Goal: Information Seeking & Learning: Learn about a topic

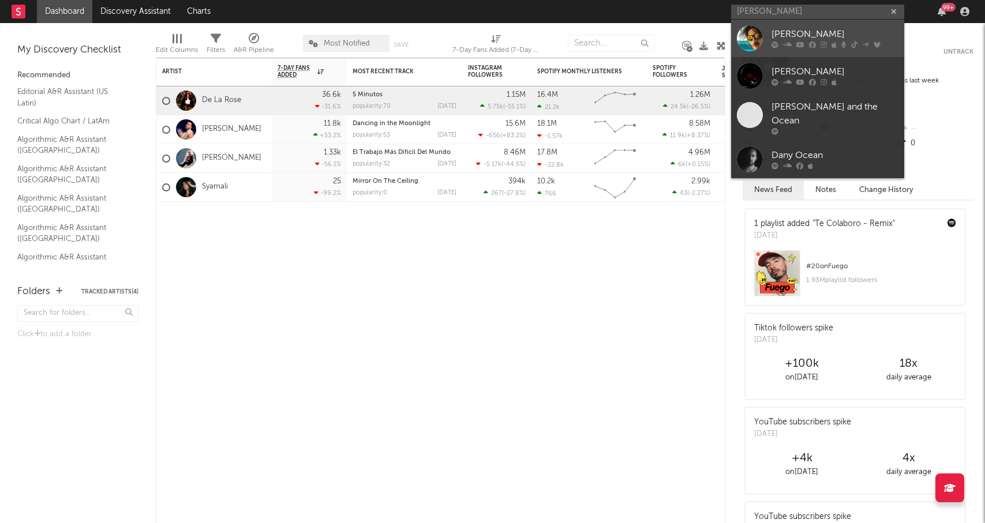
type input "[PERSON_NAME]"
click at [822, 36] on div "[PERSON_NAME]" at bounding box center [834, 35] width 127 height 14
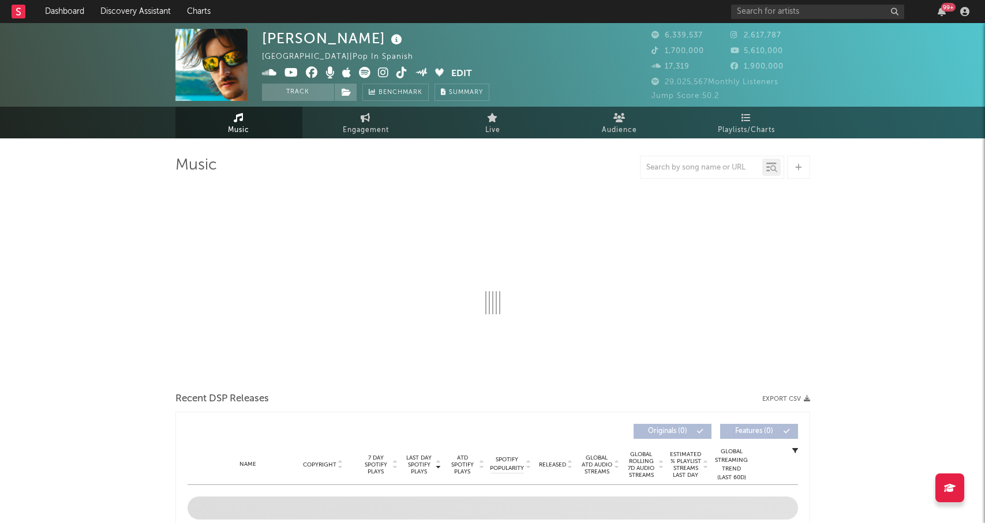
select select "6m"
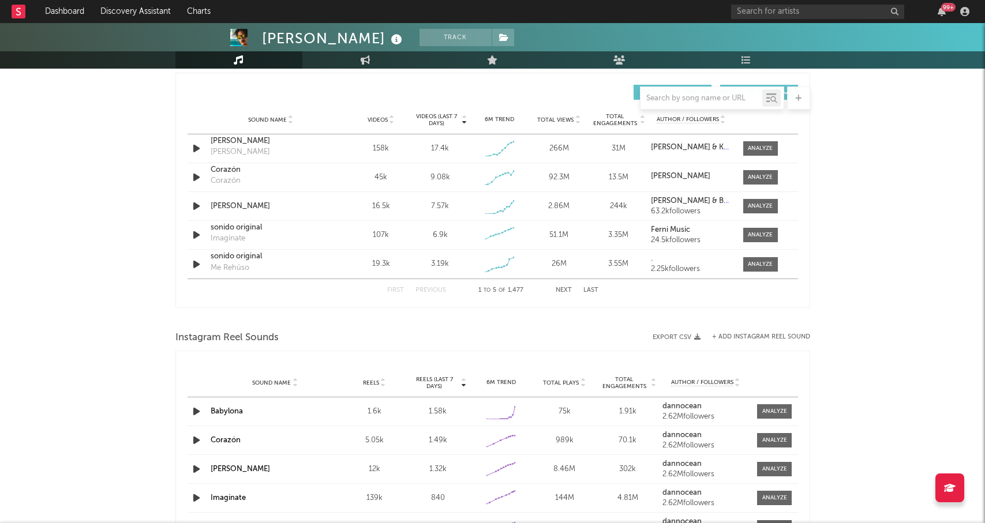
scroll to position [789, 0]
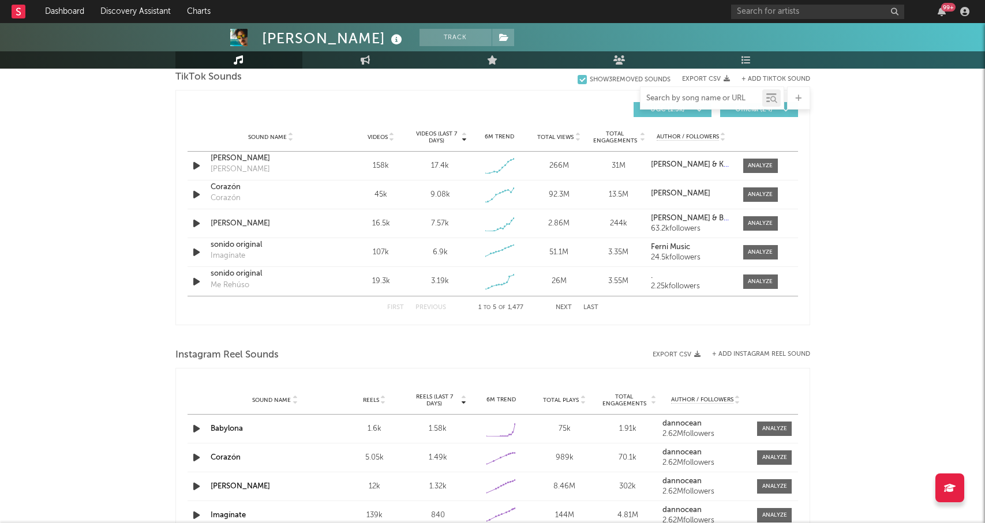
click at [687, 96] on input "text" at bounding box center [701, 98] width 122 height 9
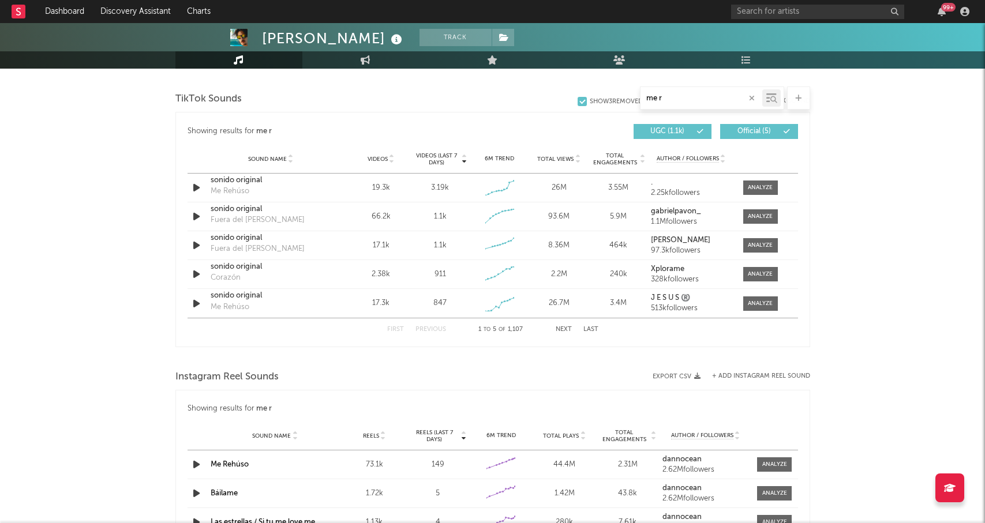
scroll to position [782, 0]
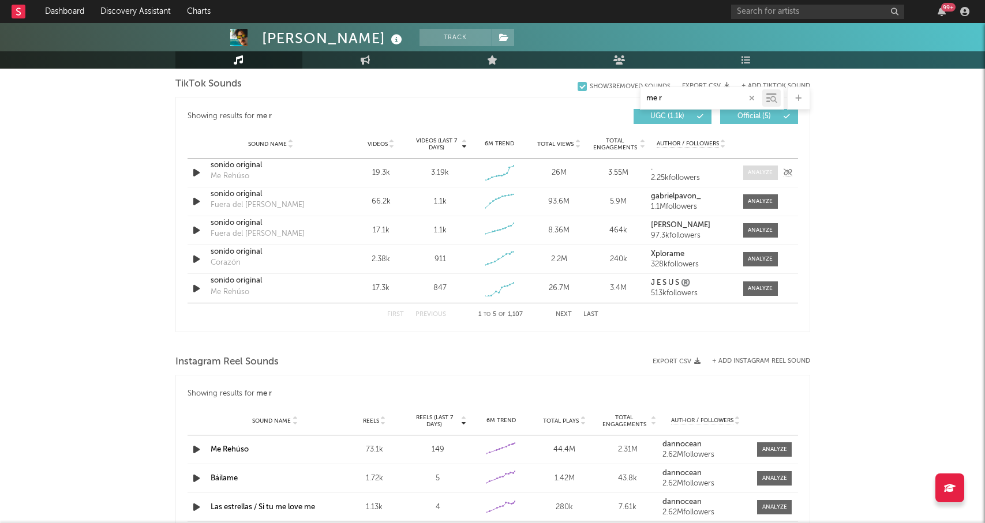
type input "me r"
click at [756, 172] on div at bounding box center [760, 172] width 25 height 9
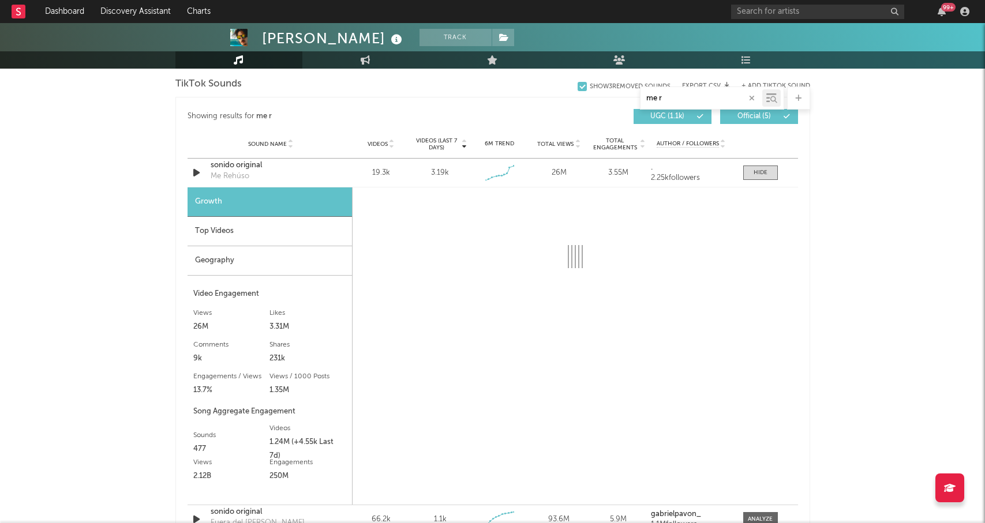
select select "1w"
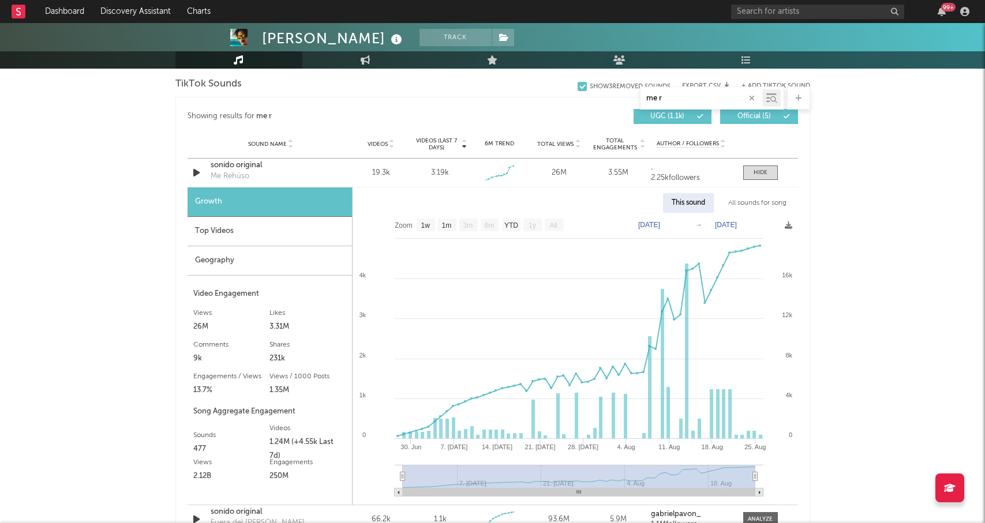
click at [760, 200] on div "All sounds for song" at bounding box center [757, 203] width 76 height 20
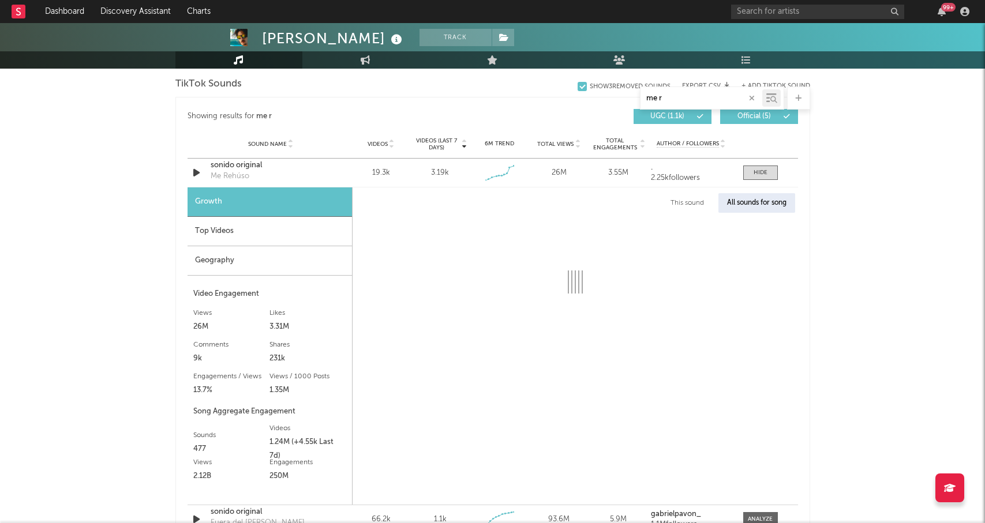
select select "1w"
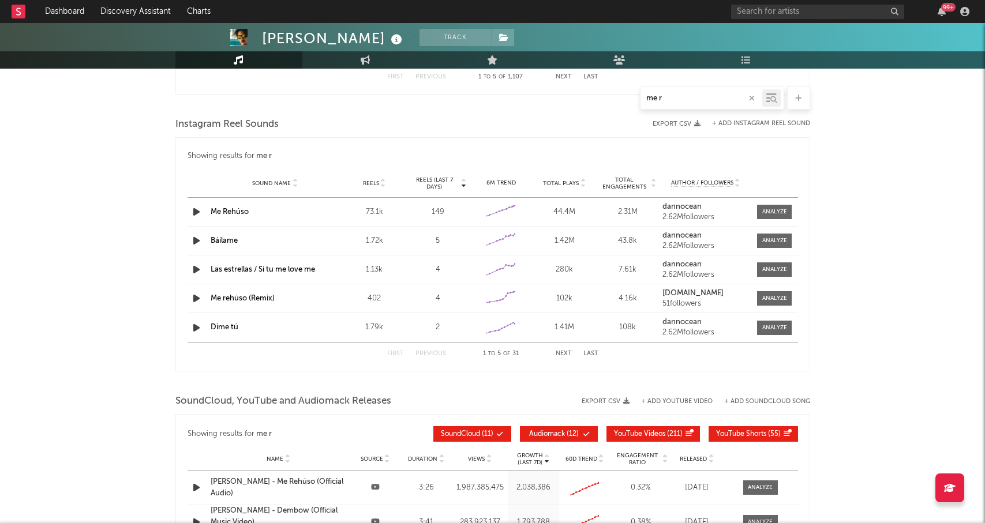
scroll to position [1335, 0]
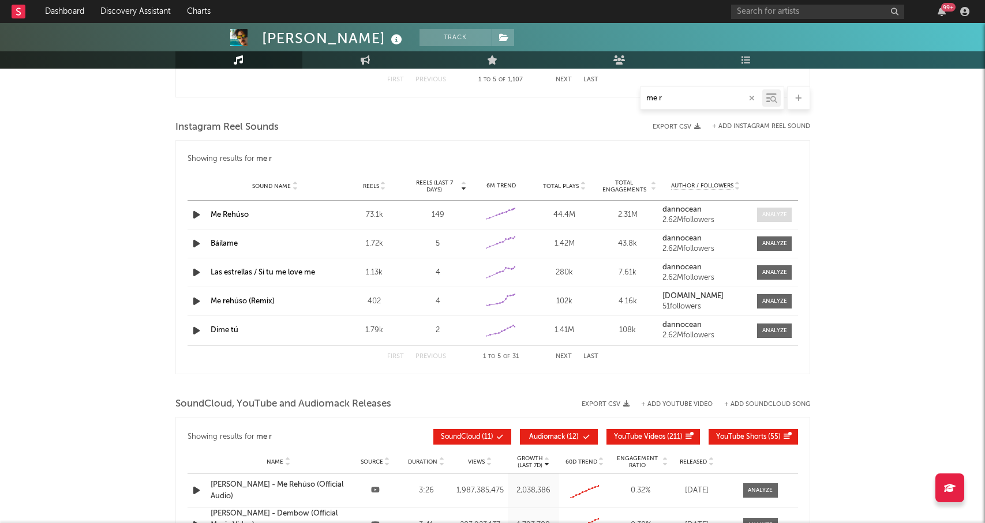
click at [779, 217] on div at bounding box center [774, 215] width 25 height 9
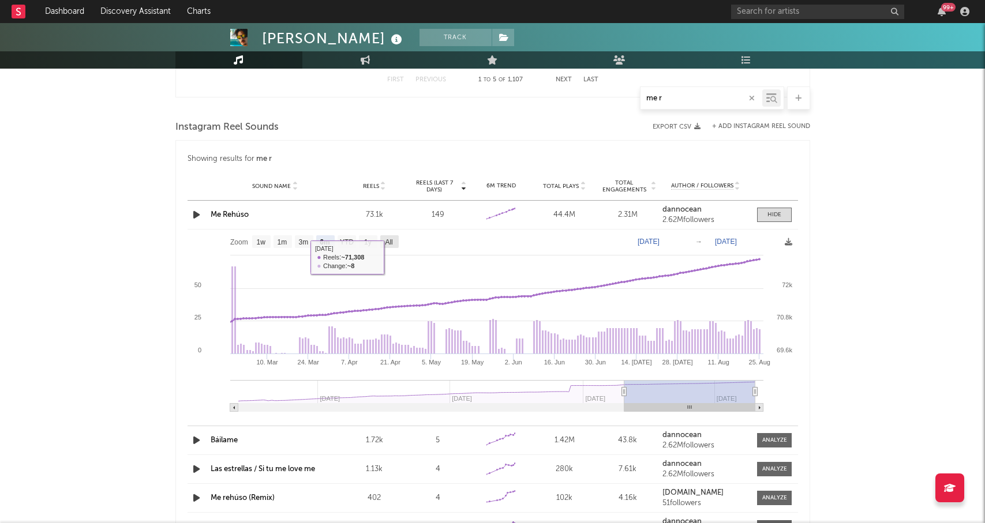
click at [387, 243] on text "All" at bounding box center [388, 242] width 7 height 8
select select "All"
type input "[DATE]"
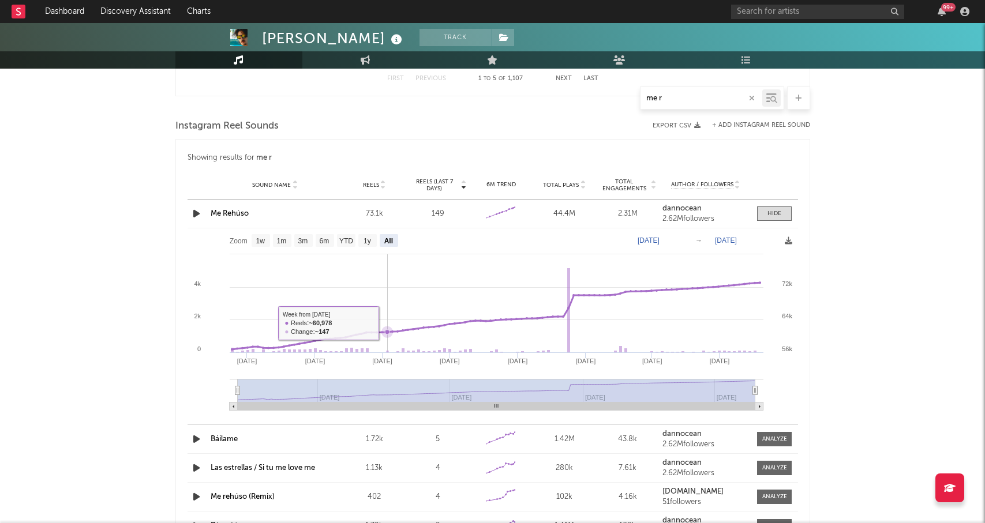
scroll to position [1334, 0]
